Goal: Navigation & Orientation: Find specific page/section

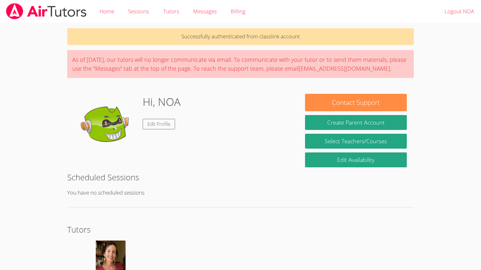
scroll to position [44, 0]
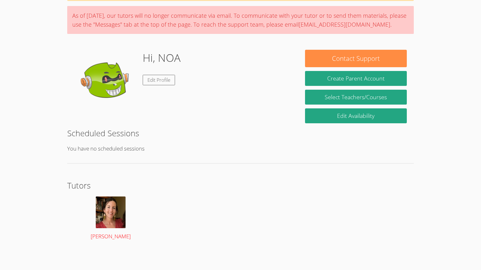
click at [105, 212] on img at bounding box center [111, 213] width 30 height 32
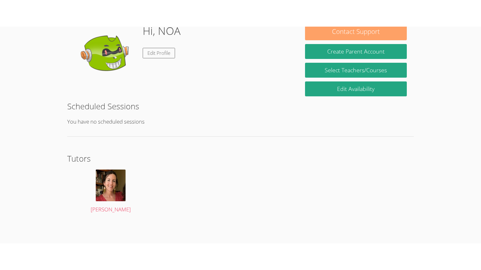
scroll to position [23, 0]
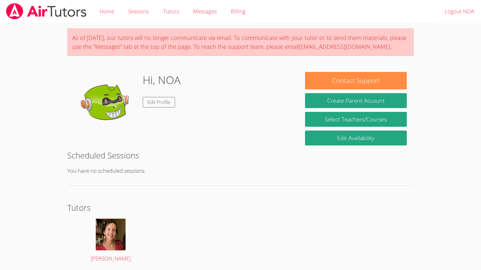
scroll to position [23, 0]
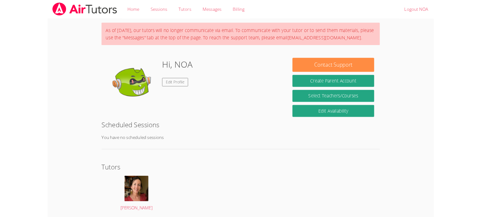
scroll to position [23, 0]
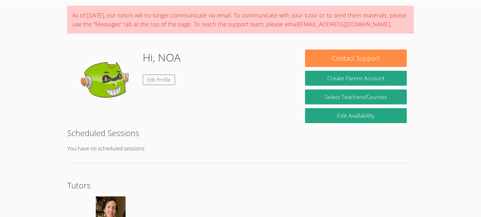
click at [224, 26] on div "As of [DATE], our tutors will no longer communicate via email. To communicate w…" at bounding box center [240, 20] width 346 height 28
